Goal: Transaction & Acquisition: Purchase product/service

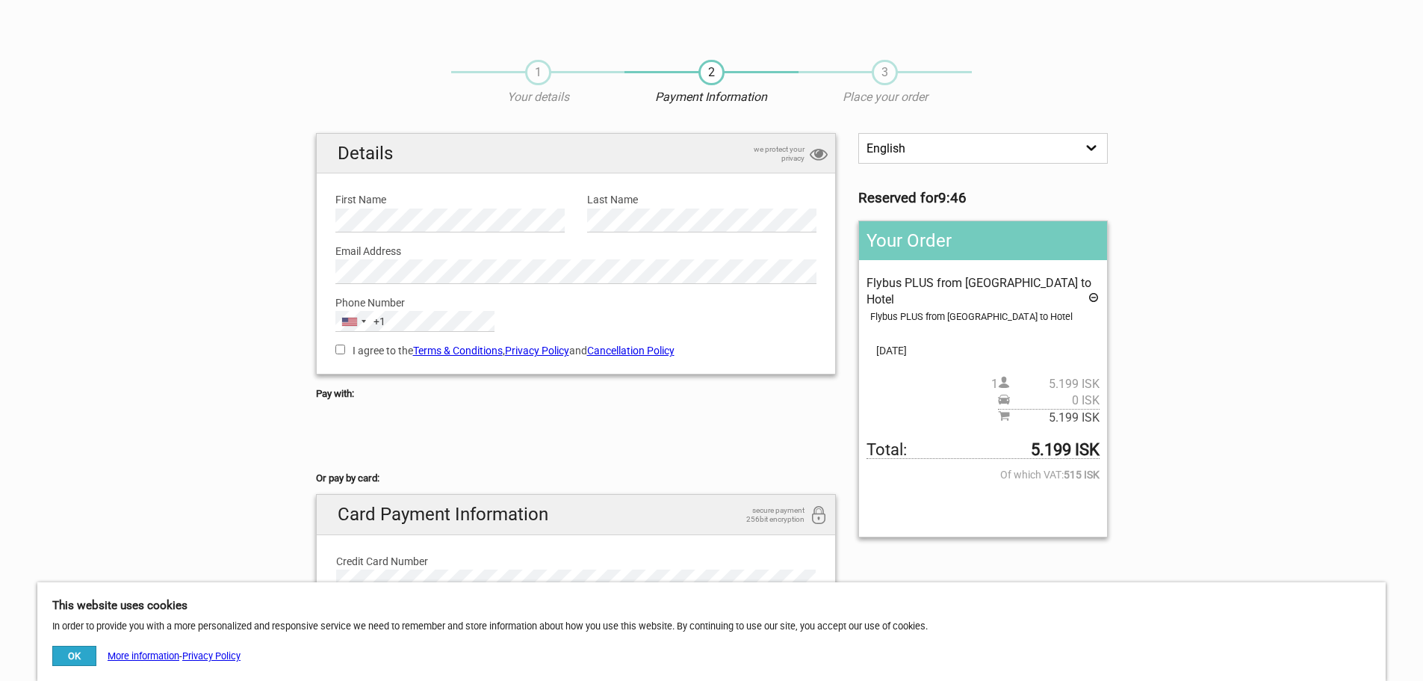
click at [339, 352] on input "I agree to the Terms & Conditions , Privacy Policy and Cancellation Policy" at bounding box center [340, 349] width 10 height 10
checkbox input "true"
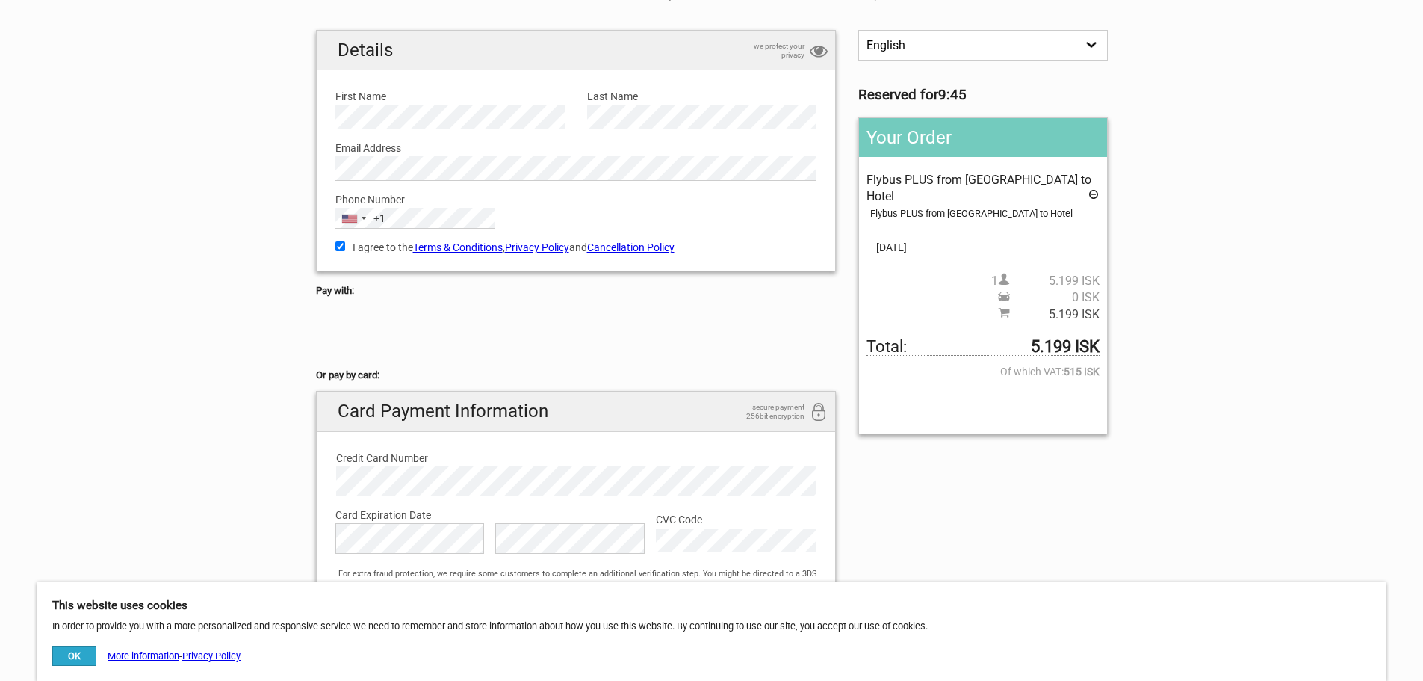
scroll to position [149, 0]
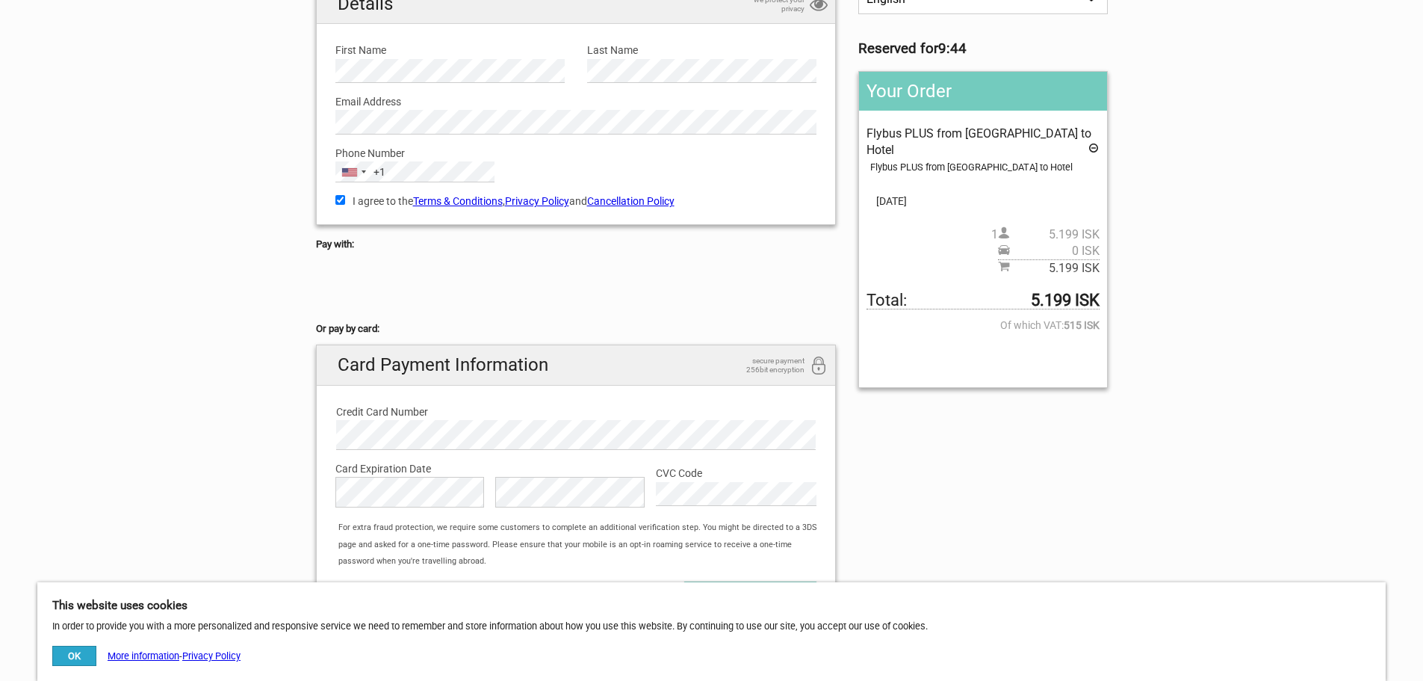
click at [653, 202] on link "Cancellation Policy" at bounding box center [630, 201] width 87 height 12
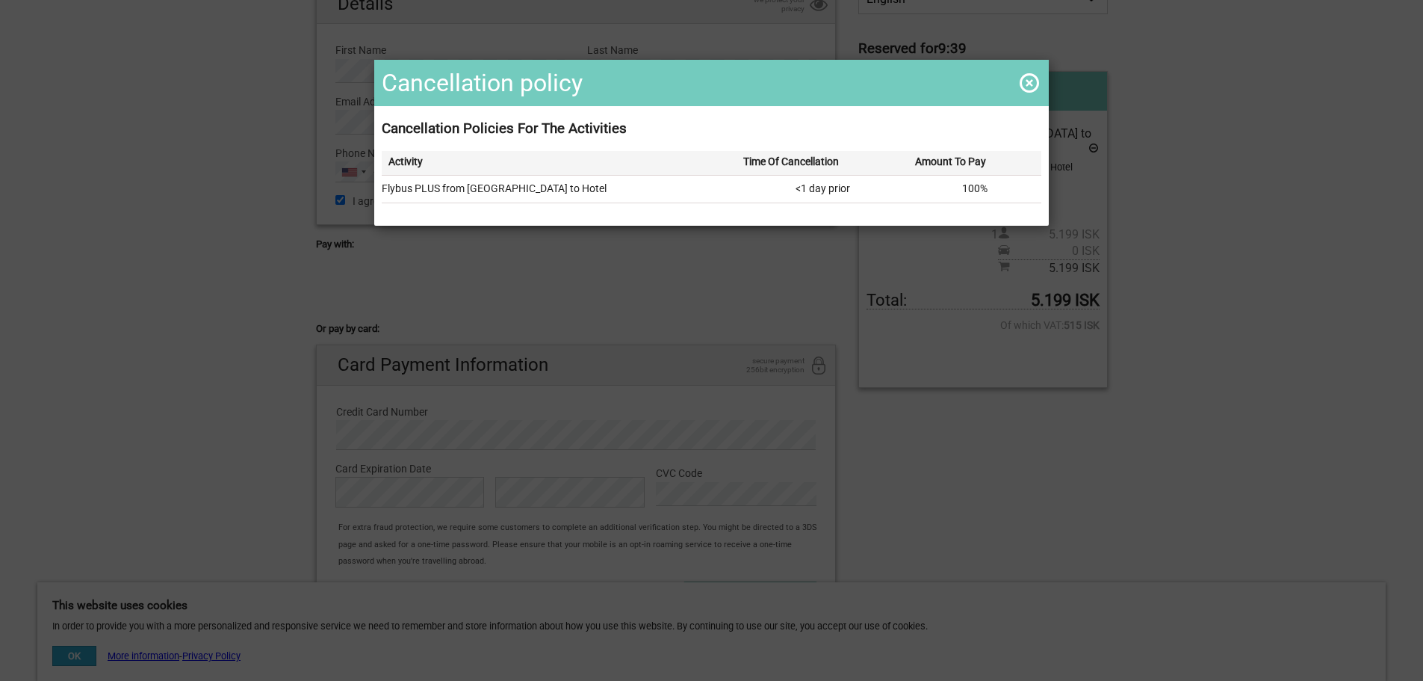
drag, startPoint x: 500, startPoint y: 190, endPoint x: 988, endPoint y: 185, distance: 487.9
click at [988, 185] on tr "Flybus PLUS from [GEOGRAPHIC_DATA] to Hotel <1 day prior 100%" at bounding box center [712, 189] width 660 height 28
click at [988, 185] on td "100%" at bounding box center [975, 189] width 133 height 28
click at [1028, 81] on span at bounding box center [1030, 83] width 24 height 24
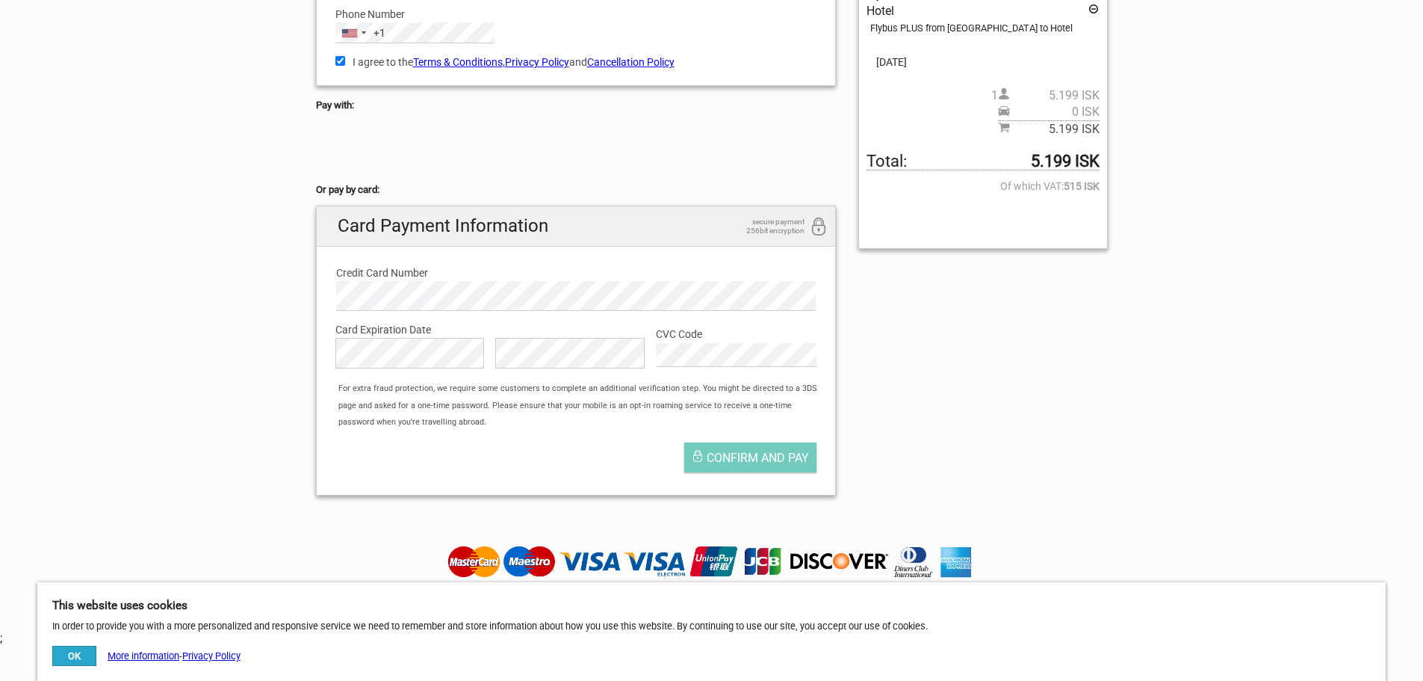
scroll to position [299, 0]
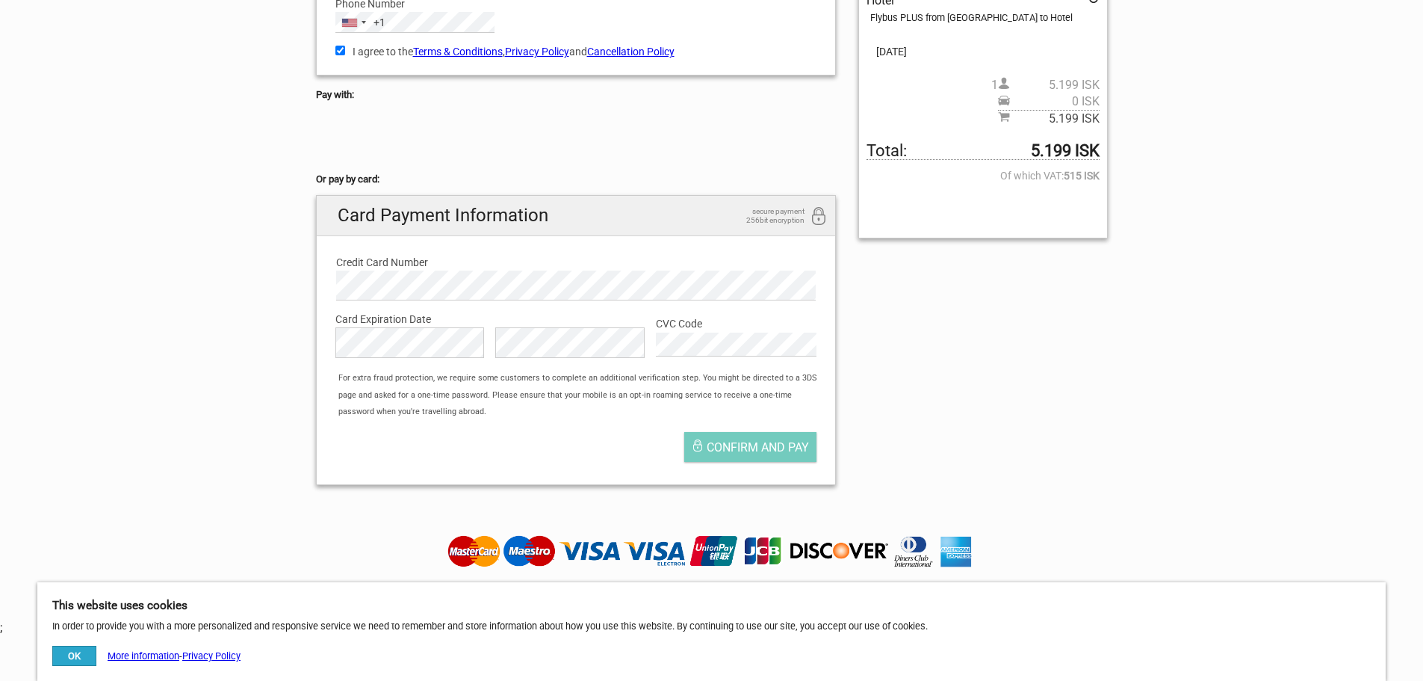
click at [1062, 549] on div at bounding box center [712, 551] width 837 height 34
click at [83, 652] on button "OK" at bounding box center [74, 656] width 44 height 20
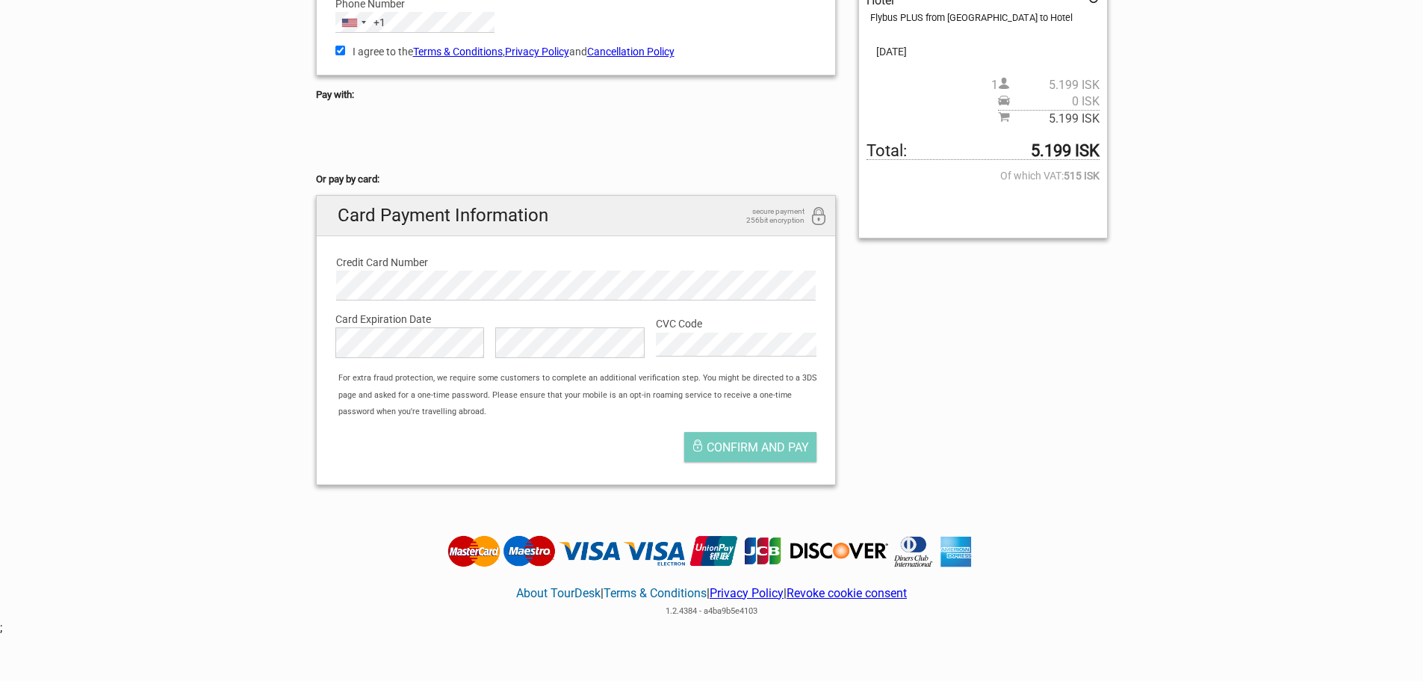
click at [689, 326] on label "CVC Code" at bounding box center [736, 323] width 161 height 16
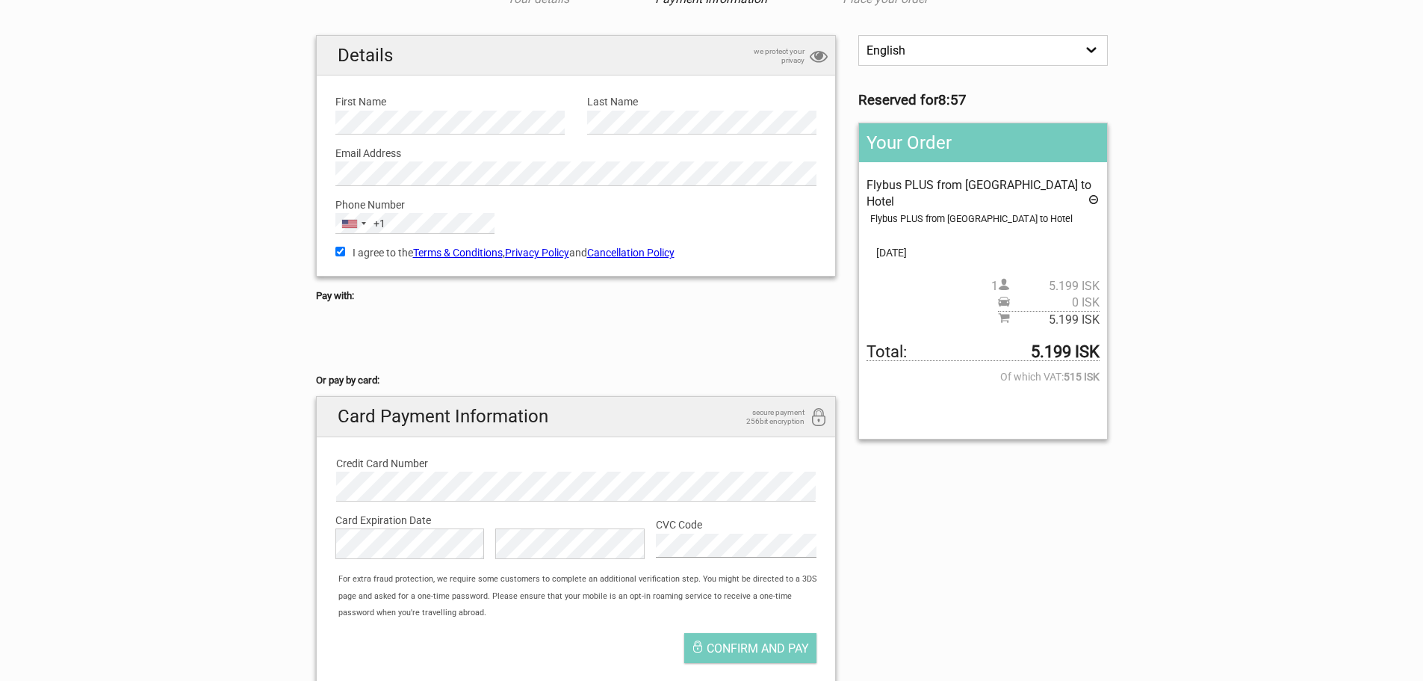
scroll to position [75, 0]
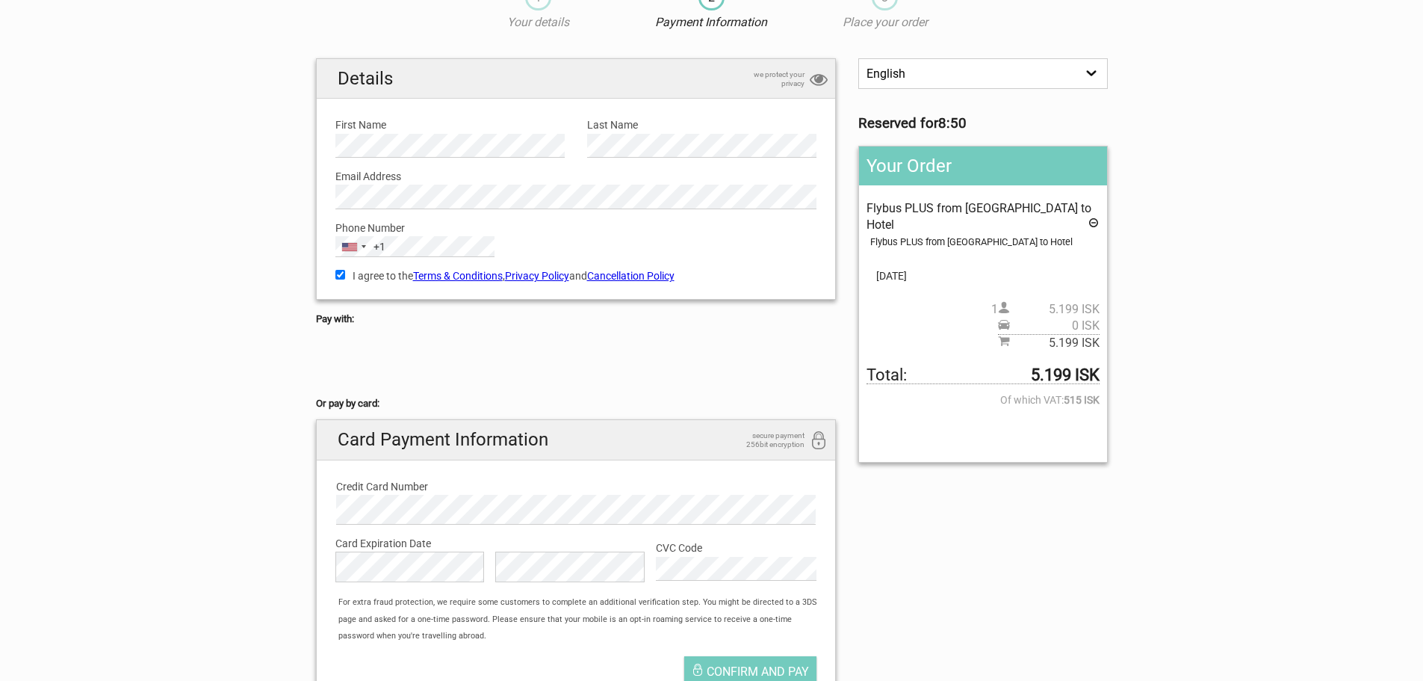
drag, startPoint x: 843, startPoint y: 440, endPoint x: 988, endPoint y: 534, distance: 172.8
click at [988, 534] on div "English Español Deutsch Reserved for 8:50 Your Order Flybus PLUS from [GEOGRAPH…" at bounding box center [712, 389] width 814 height 663
